Goal: Navigation & Orientation: Find specific page/section

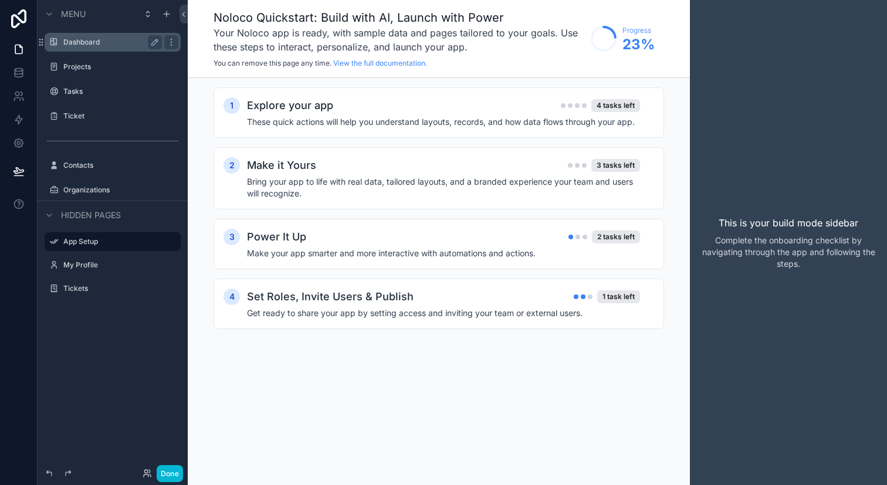
click at [116, 48] on div "Dashboard" at bounding box center [112, 42] width 99 height 14
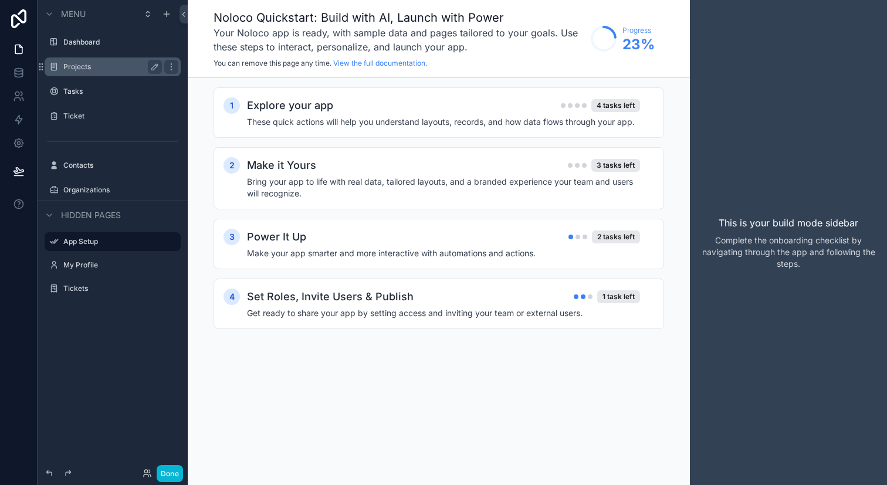
click at [109, 63] on label "Projects" at bounding box center [110, 66] width 94 height 9
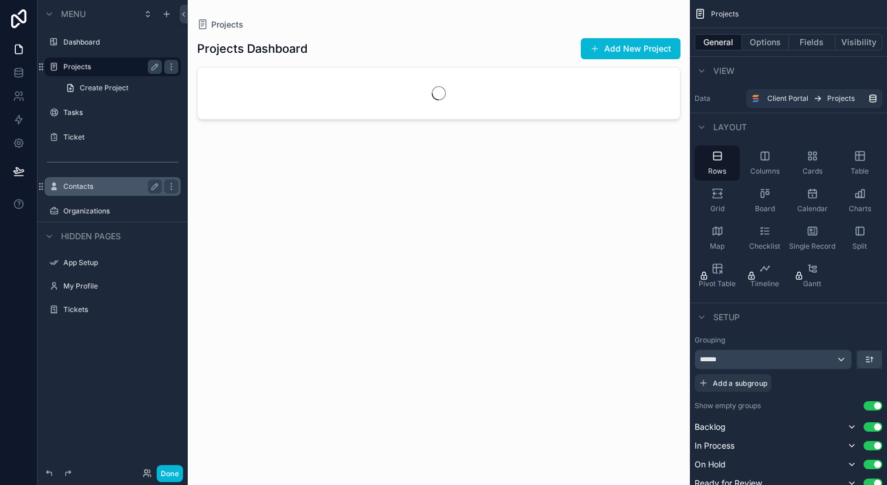
click at [117, 187] on label "Contacts" at bounding box center [110, 186] width 94 height 9
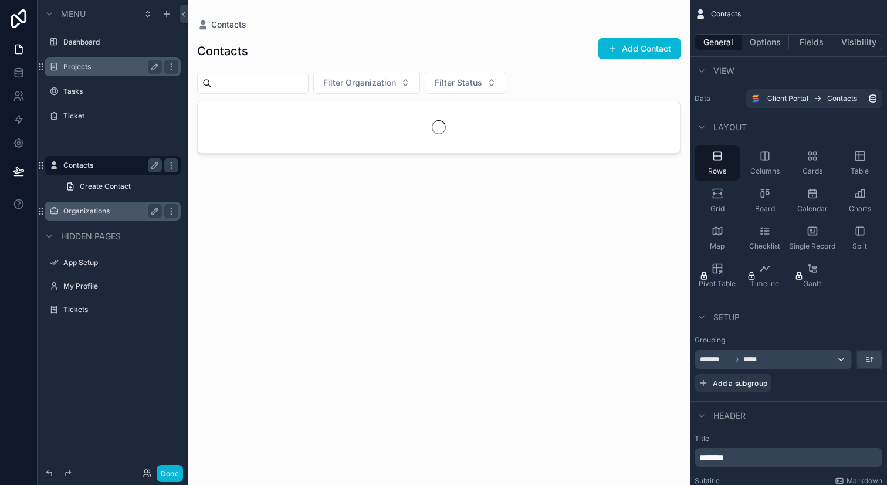
click at [112, 217] on div "Organizations" at bounding box center [112, 211] width 99 height 14
click at [142, 384] on div "Menu Dashboard Projects Tasks Ticket Contacts Create Contact Organizations Hidd…" at bounding box center [113, 235] width 150 height 471
click at [110, 211] on label "Organizations" at bounding box center [110, 211] width 94 height 9
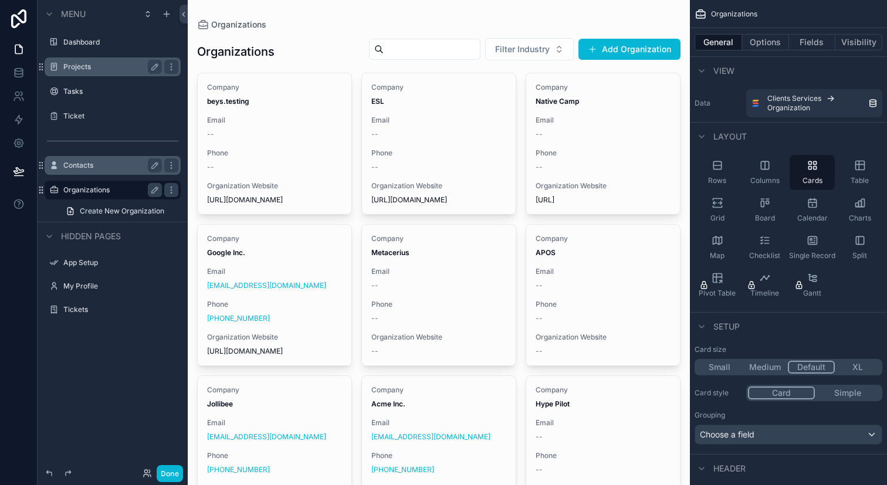
click at [133, 168] on label "Contacts" at bounding box center [110, 165] width 94 height 9
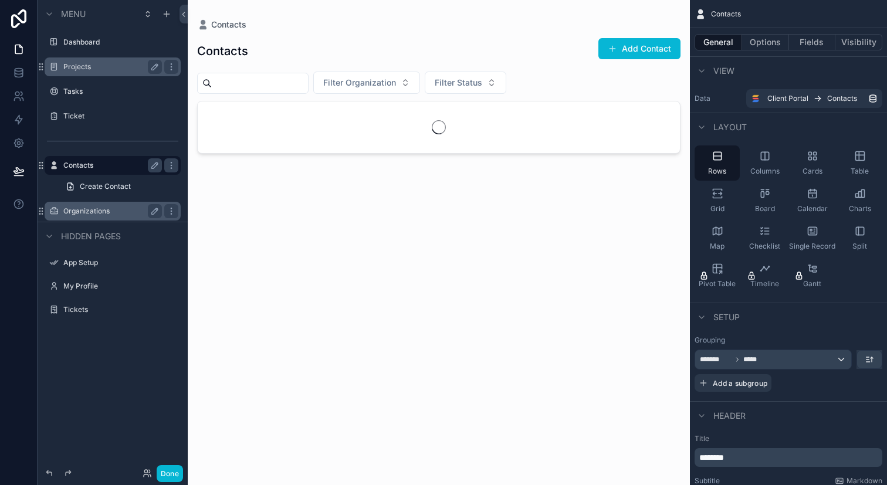
click at [127, 212] on label "Organizations" at bounding box center [110, 211] width 94 height 9
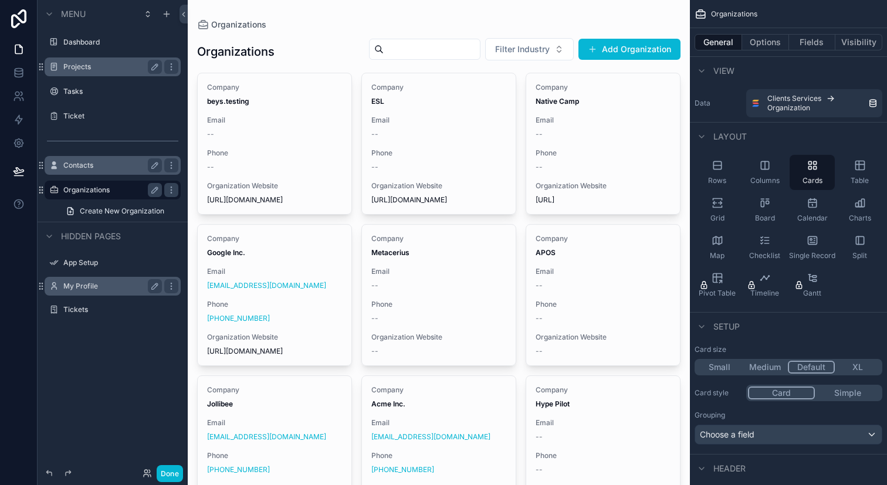
click at [125, 286] on label "My Profile" at bounding box center [110, 286] width 94 height 9
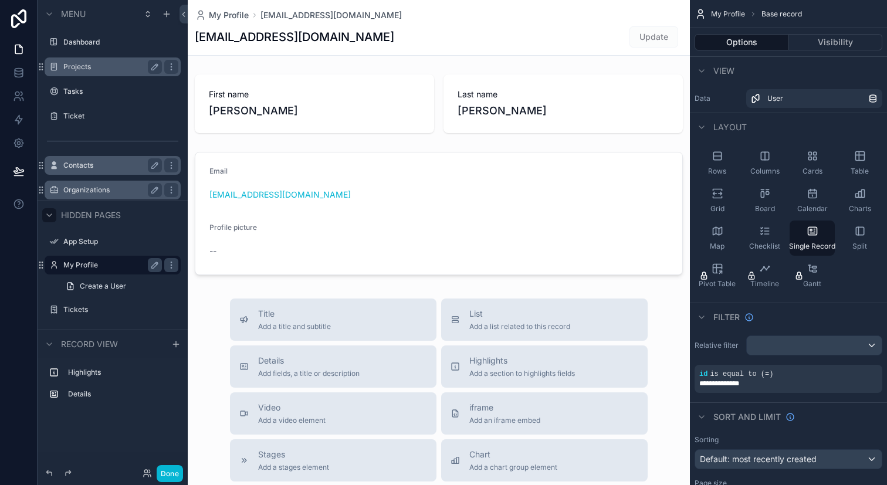
click at [51, 212] on icon "scrollable content" at bounding box center [49, 215] width 9 height 9
click at [55, 256] on div "scrollable content" at bounding box center [49, 253] width 14 height 14
click at [171, 166] on icon "scrollable content" at bounding box center [171, 165] width 1 height 1
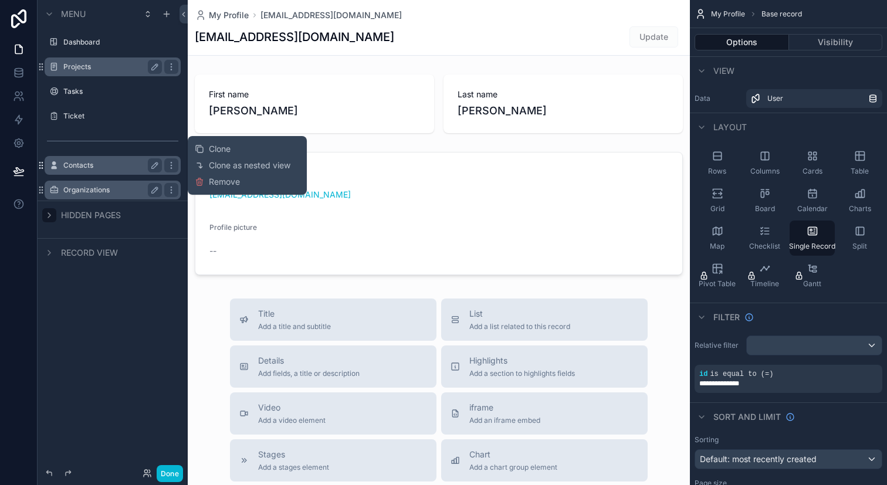
click at [44, 166] on icon "scrollable content" at bounding box center [40, 165] width 9 height 9
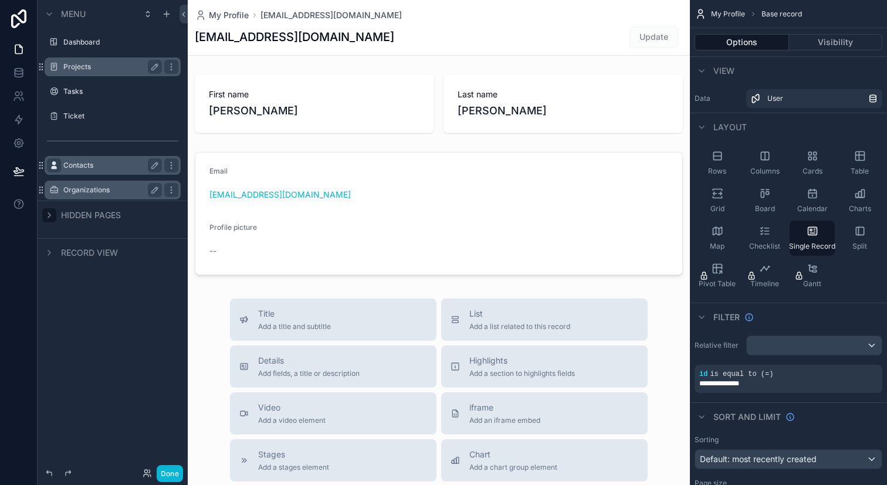
click at [52, 166] on icon "scrollable content" at bounding box center [53, 165] width 9 height 9
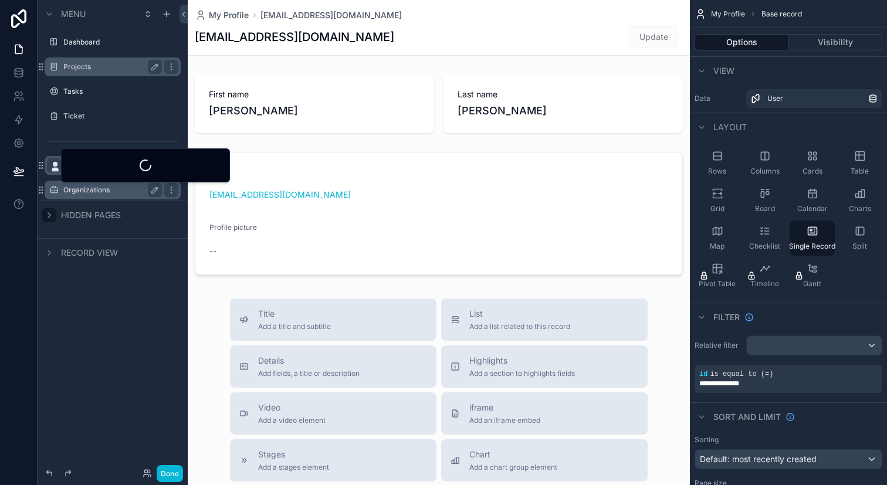
click at [63, 197] on div "Organizations" at bounding box center [112, 190] width 131 height 19
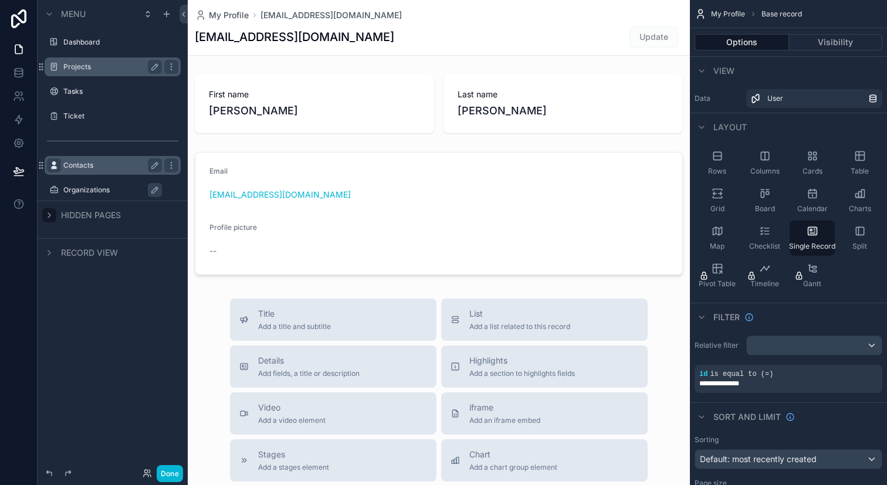
click at [87, 164] on label "Contacts" at bounding box center [110, 165] width 94 height 9
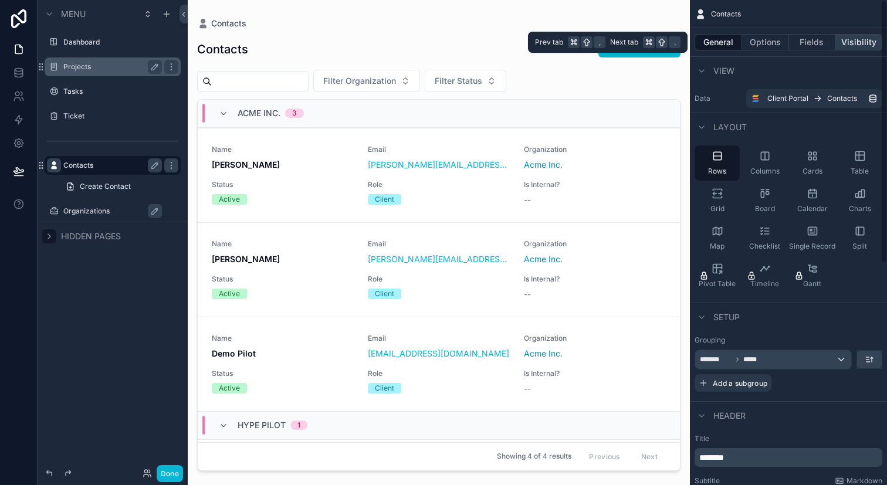
click at [855, 49] on button "Visibility" at bounding box center [859, 42] width 47 height 16
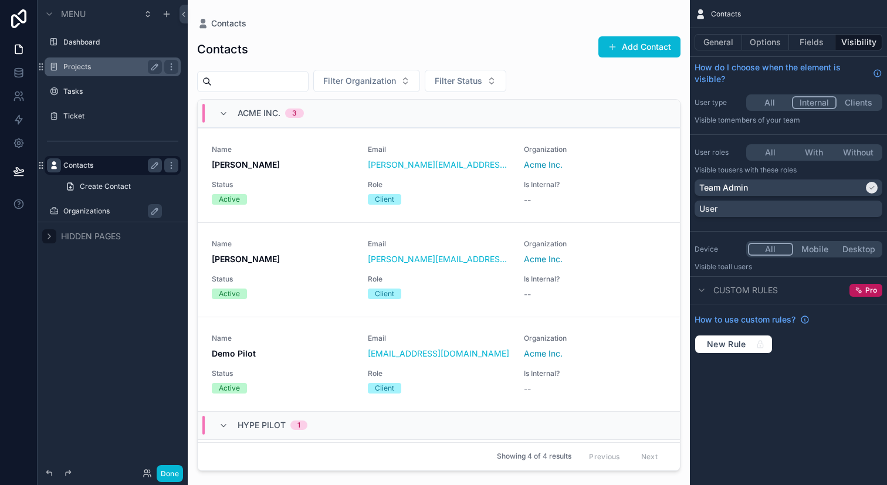
click at [124, 207] on label "Organizations" at bounding box center [118, 211] width 110 height 9
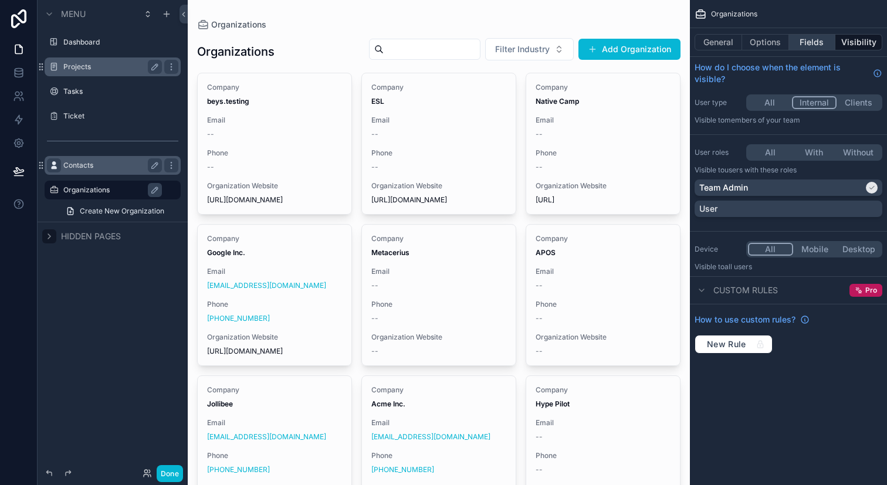
click at [819, 43] on button "Fields" at bounding box center [812, 42] width 47 height 16
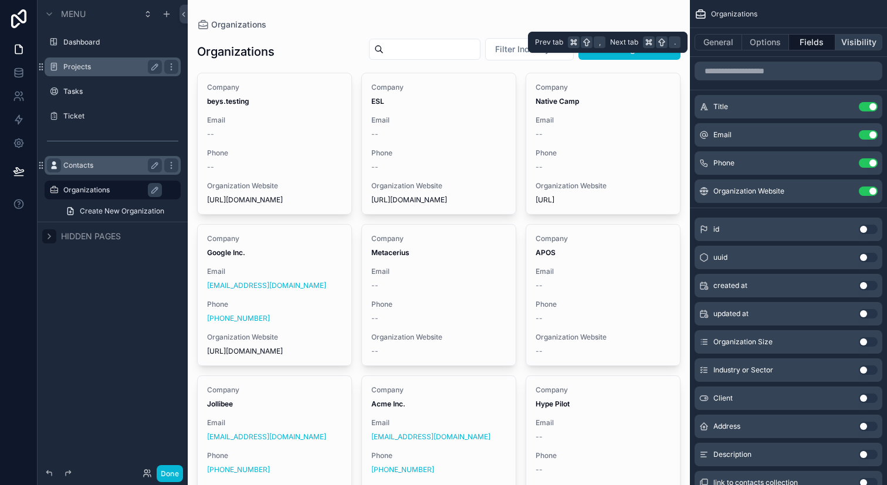
click at [852, 42] on button "Visibility" at bounding box center [859, 42] width 47 height 16
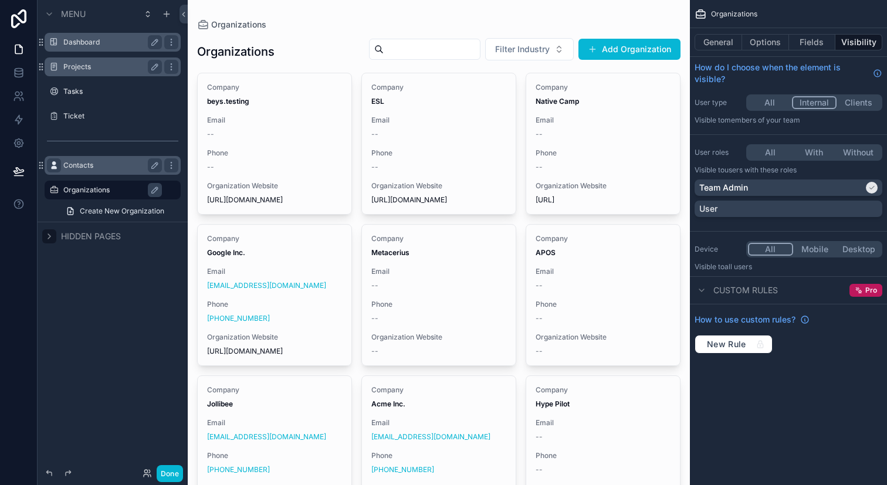
click at [97, 47] on div "Dashboard" at bounding box center [112, 42] width 99 height 14
click at [118, 39] on label "Dashboard" at bounding box center [110, 42] width 94 height 9
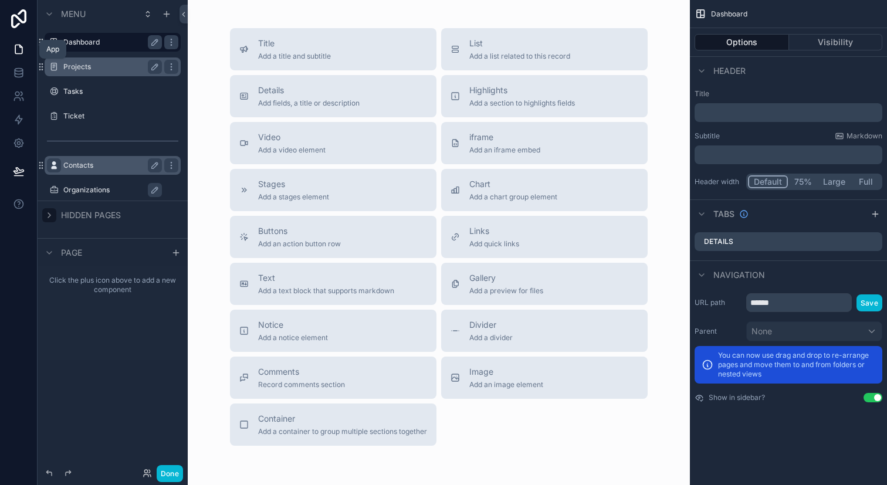
click at [18, 58] on link at bounding box center [18, 49] width 37 height 23
click at [168, 15] on icon "scrollable content" at bounding box center [166, 13] width 9 height 9
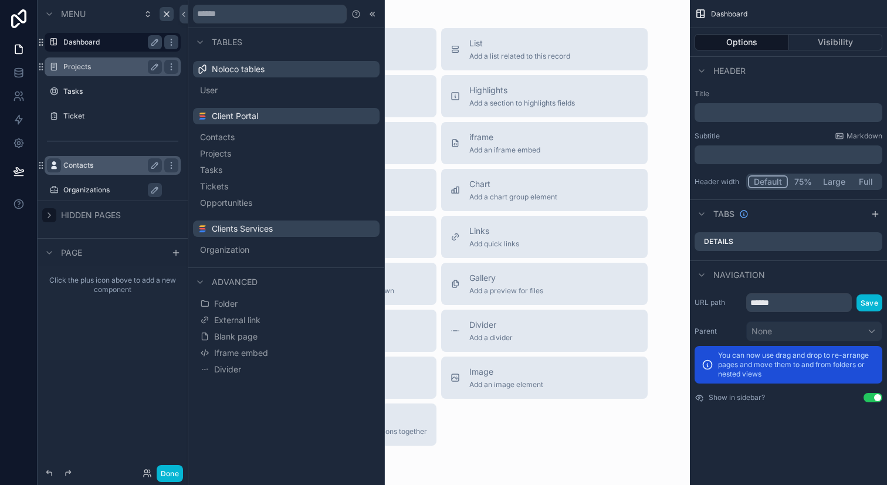
click at [150, 345] on div "Click the plus icon above to add a new component" at bounding box center [113, 313] width 150 height 94
click at [516, 430] on div "Title Add a title and subtitle List Add a list related to this record Details A…" at bounding box center [439, 237] width 437 height 418
click at [10, 45] on link at bounding box center [18, 49] width 37 height 23
